Goal: Task Accomplishment & Management: Use online tool/utility

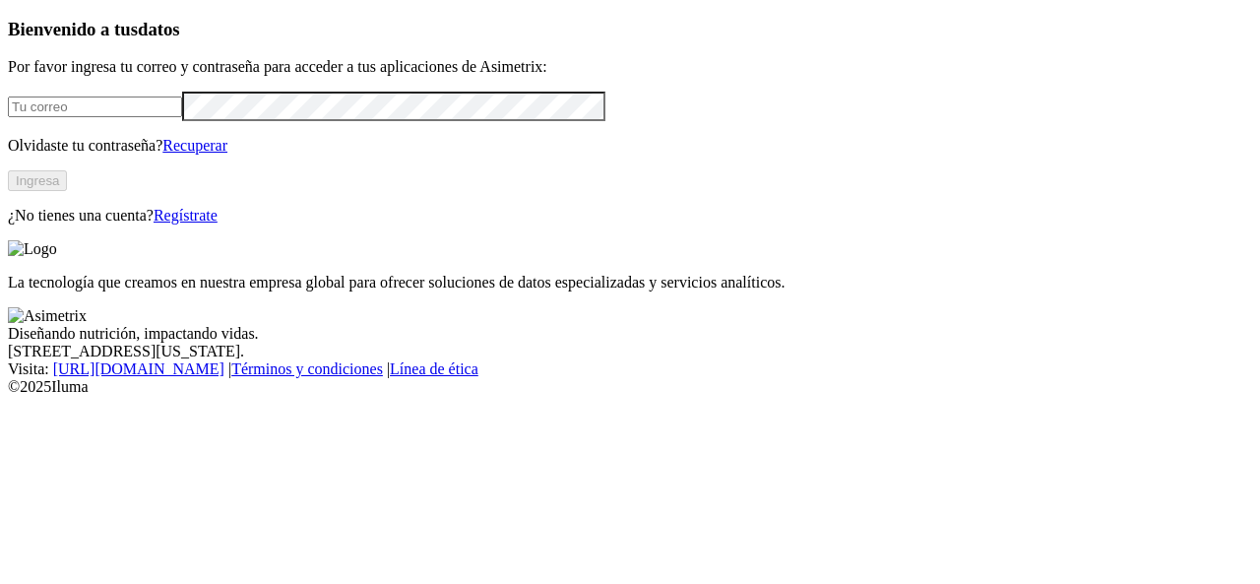
click at [121, 117] on input "email" at bounding box center [95, 106] width 174 height 21
click at [372, 224] on div "Bienvenido a tus datos Por favor ingresa tu correo y contraseña para acceder a …" at bounding box center [630, 122] width 1244 height 206
click at [67, 191] on button "Ingresa" at bounding box center [37, 180] width 59 height 21
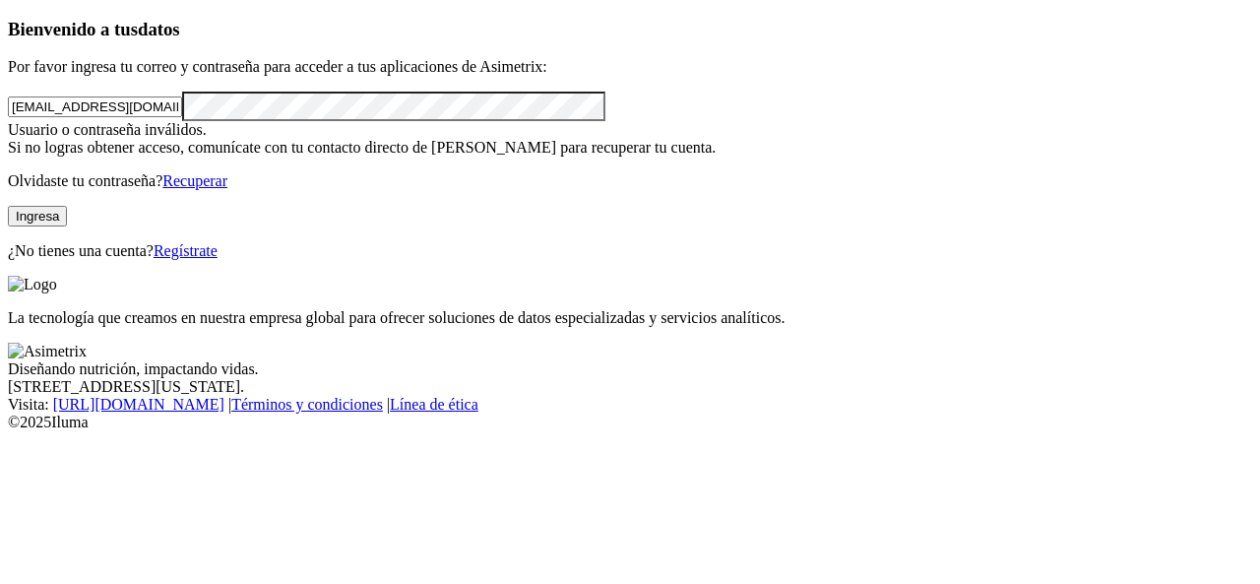
click at [182, 117] on input "auxnutricion@concentradospollorico.com" at bounding box center [95, 106] width 174 height 21
type input "a"
type input "formulador@concentradospollorico.com"
click at [67, 226] on button "Ingresa" at bounding box center [37, 216] width 59 height 21
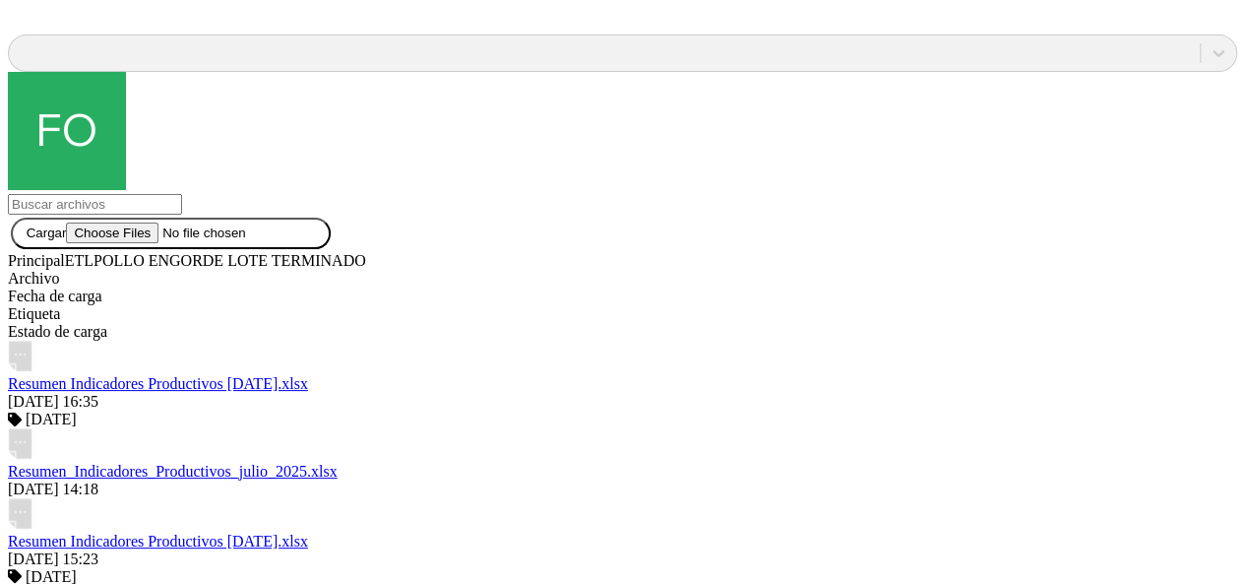
scroll to position [1841, 0]
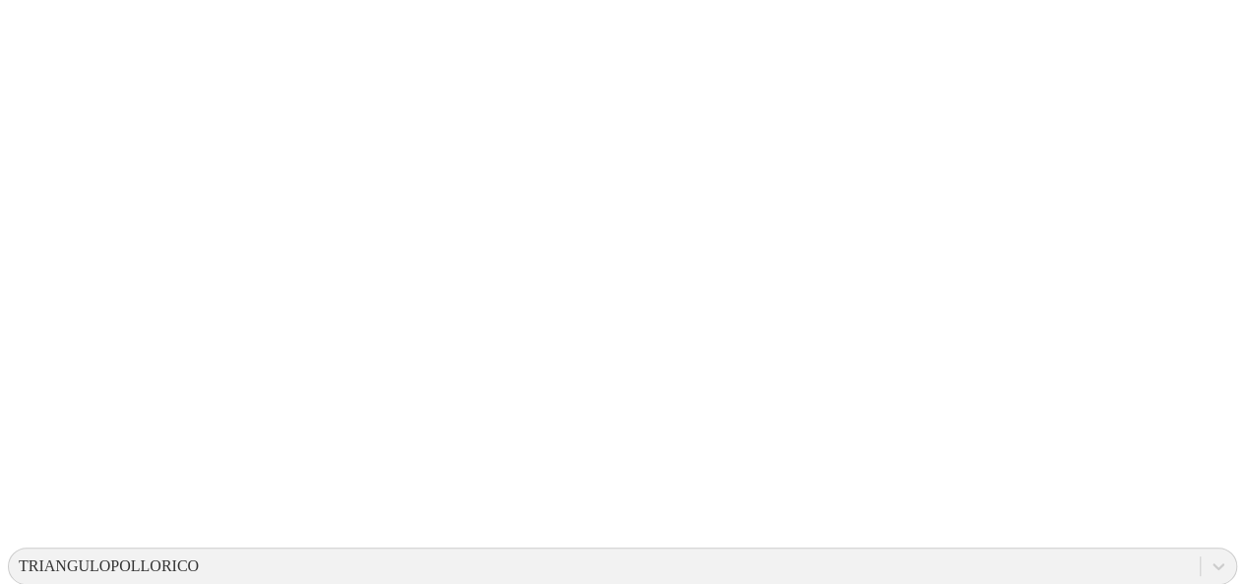
scroll to position [0, 0]
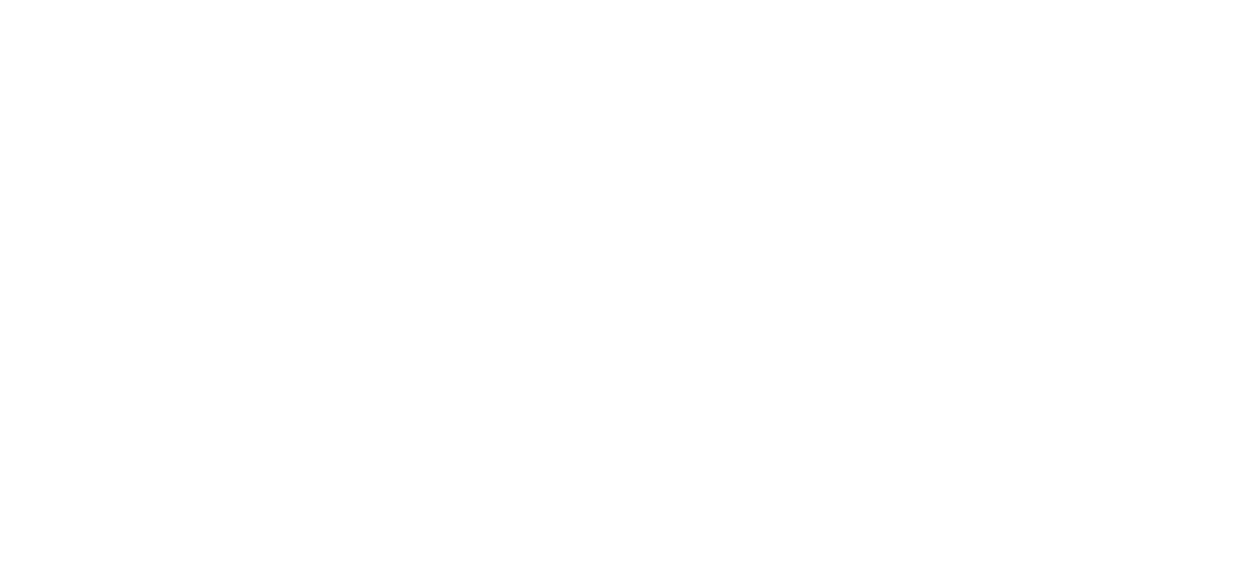
type input "Agosto 2025"
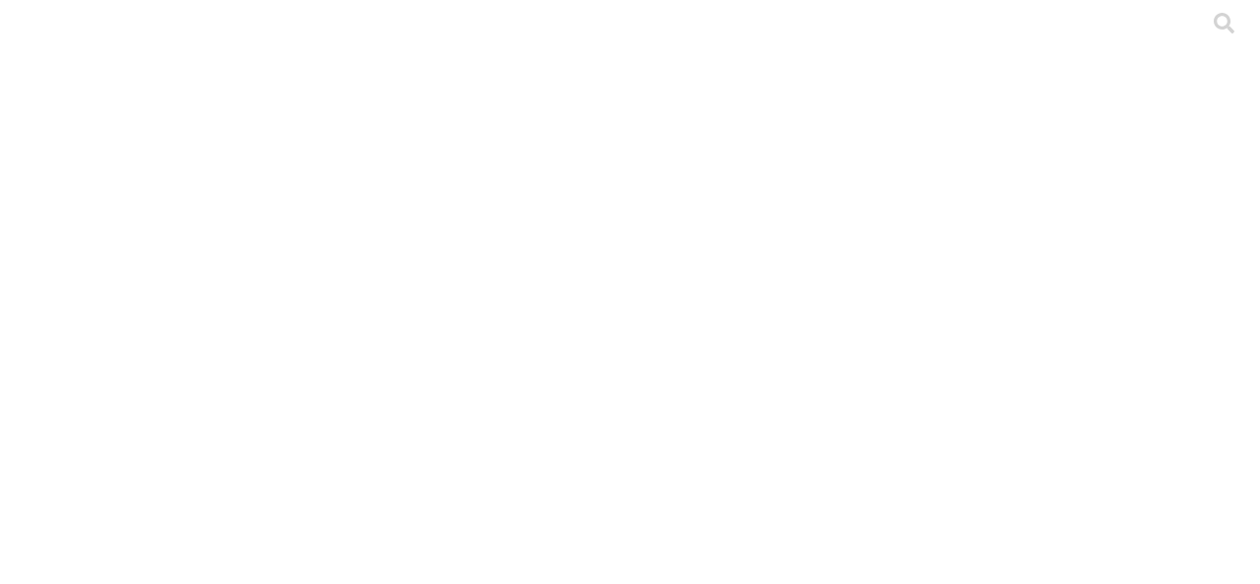
type input "Agosto 2025"
